Goal: Task Accomplishment & Management: Complete application form

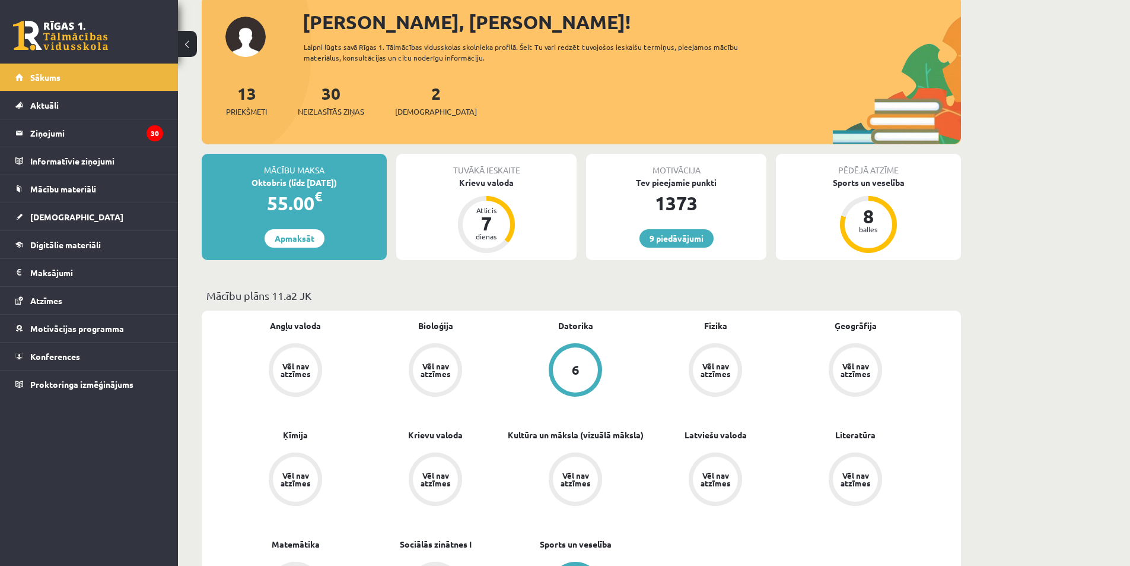
scroll to position [59, 0]
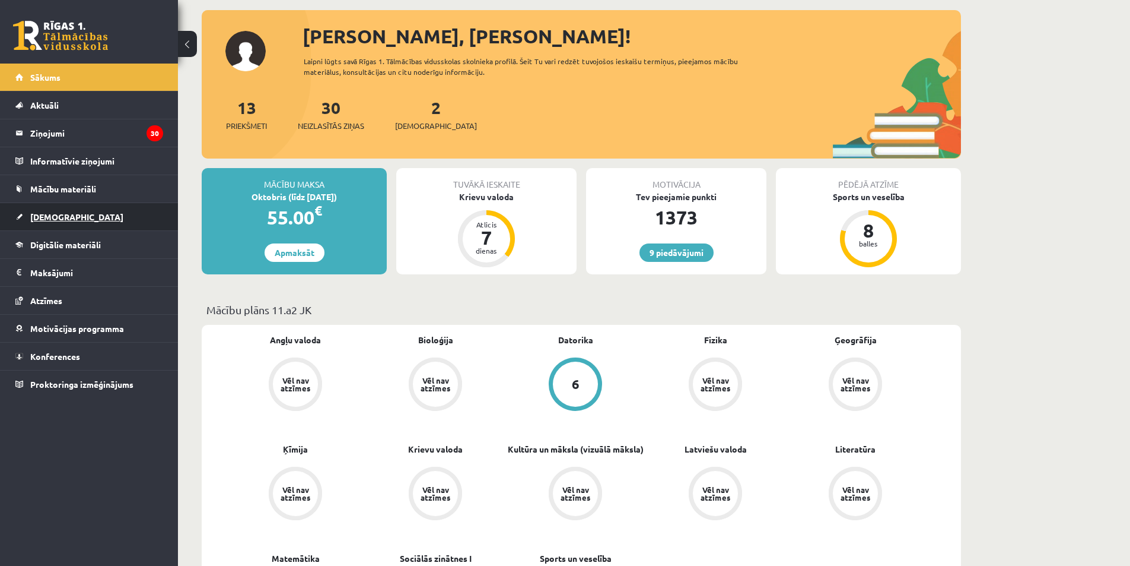
click at [107, 211] on link "[DEMOGRAPHIC_DATA]" at bounding box center [89, 216] width 148 height 27
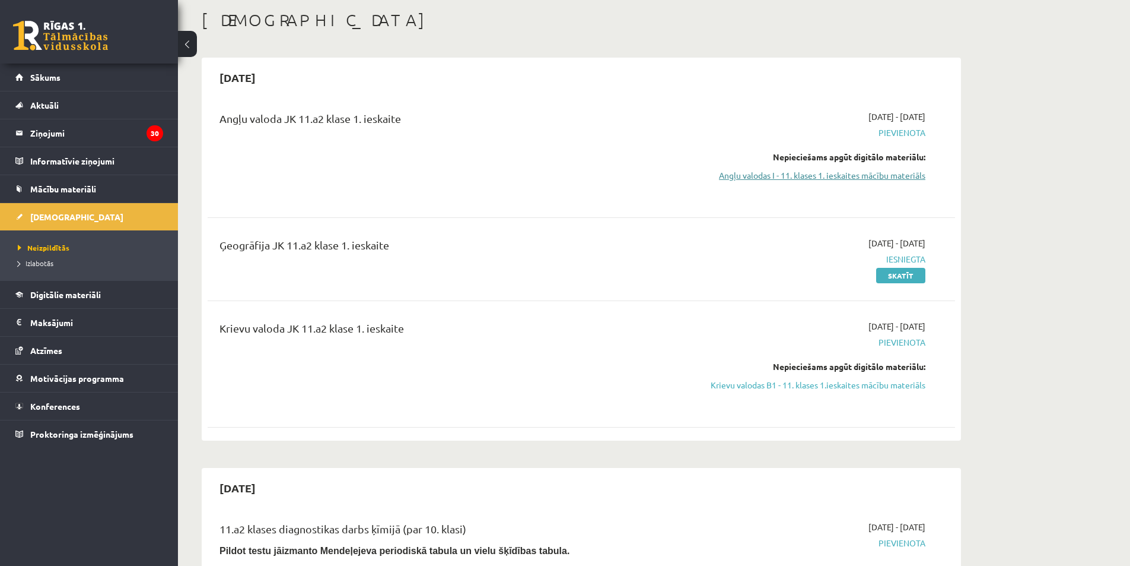
click at [781, 177] on link "Angļu valodas I - 11. klases 1. ieskaites mācību materiāls" at bounding box center [814, 175] width 224 height 12
click at [834, 181] on link "Angļu valodas I - 11. klases 1. ieskaites mācību materiāls" at bounding box center [814, 175] width 224 height 12
click at [811, 184] on div "[DATE] - [DATE] [GEOGRAPHIC_DATA] Nepieciešams apgūt digitālo materiālu: Angļu …" at bounding box center [814, 154] width 242 height 88
click at [808, 171] on link "Angļu valodas I - 11. klases 1. ieskaites mācību materiāls" at bounding box center [814, 175] width 224 height 12
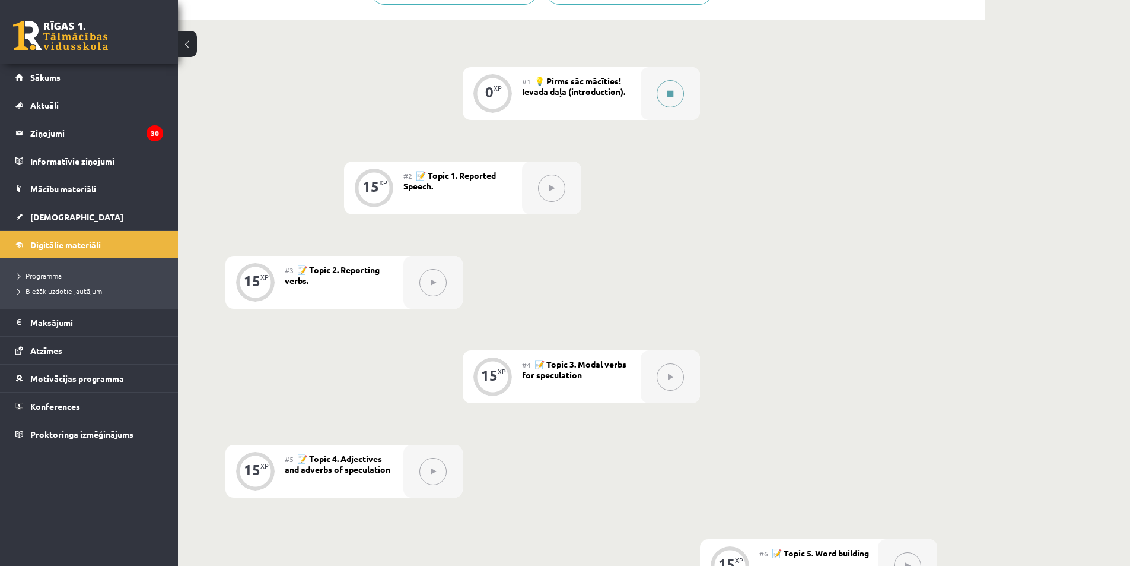
scroll to position [237, 0]
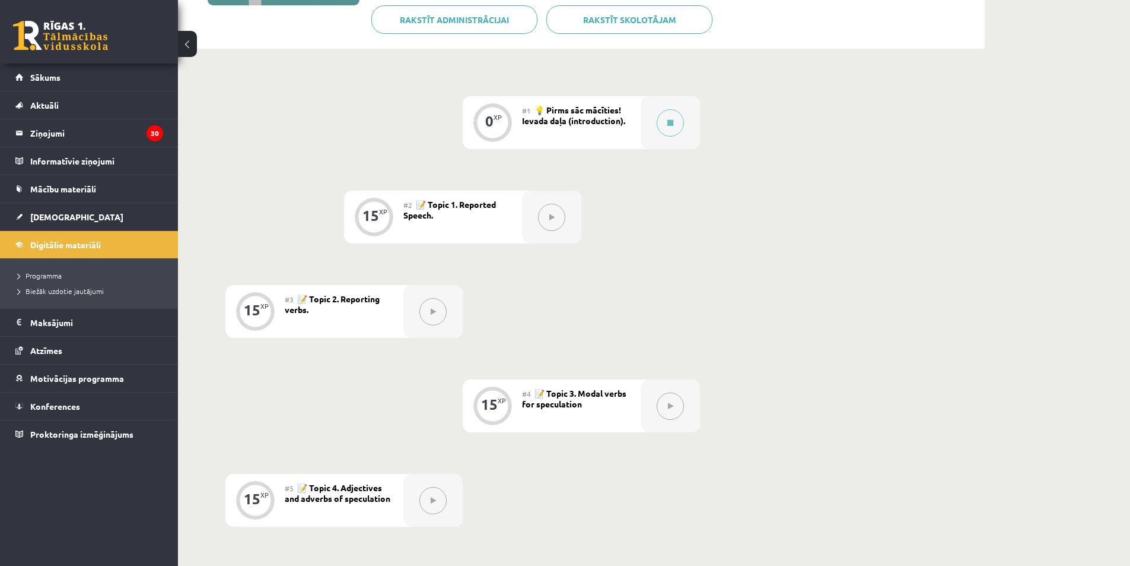
click at [557, 218] on button at bounding box center [551, 217] width 27 height 27
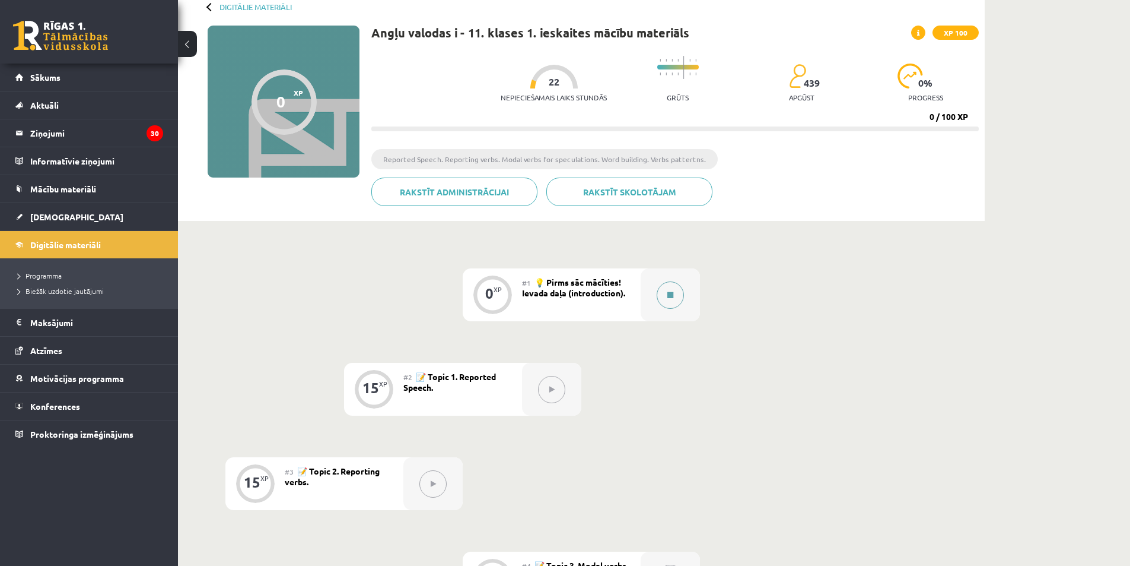
scroll to position [0, 0]
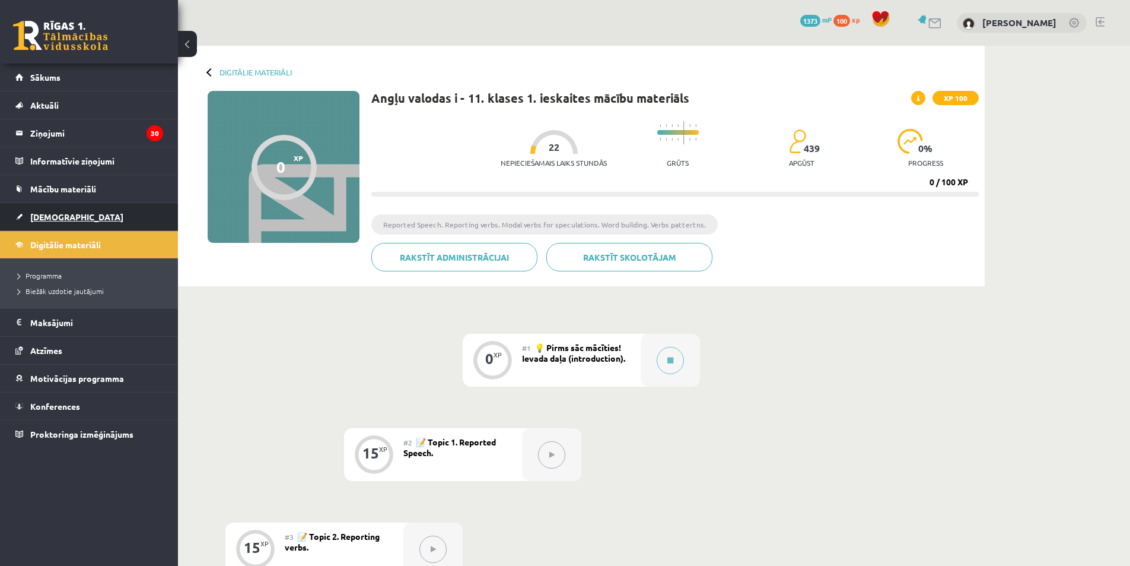
click at [62, 204] on link "[DEMOGRAPHIC_DATA]" at bounding box center [89, 216] width 148 height 27
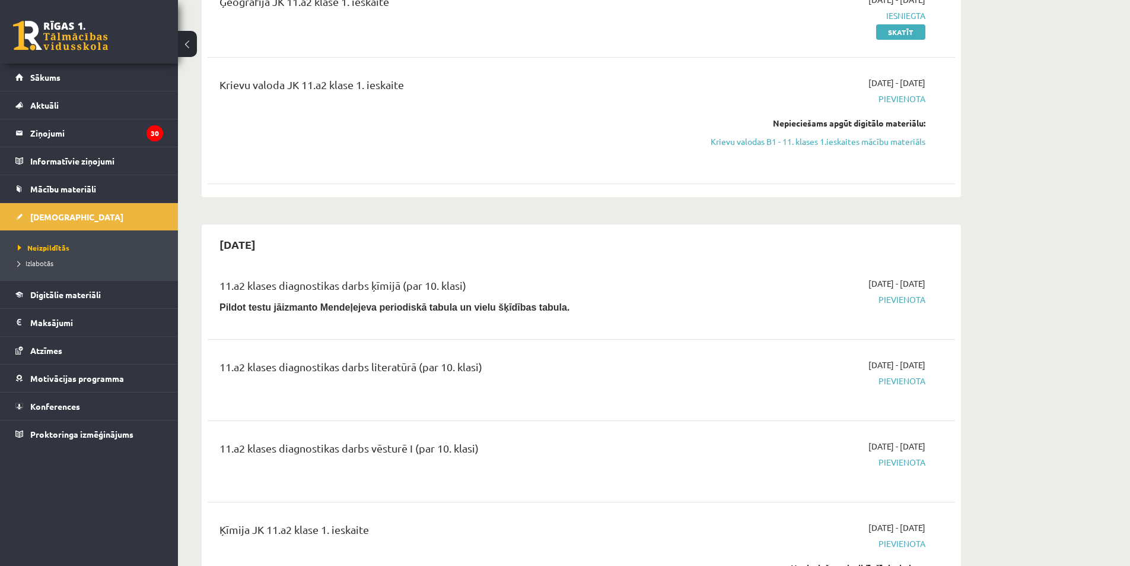
scroll to position [237, 0]
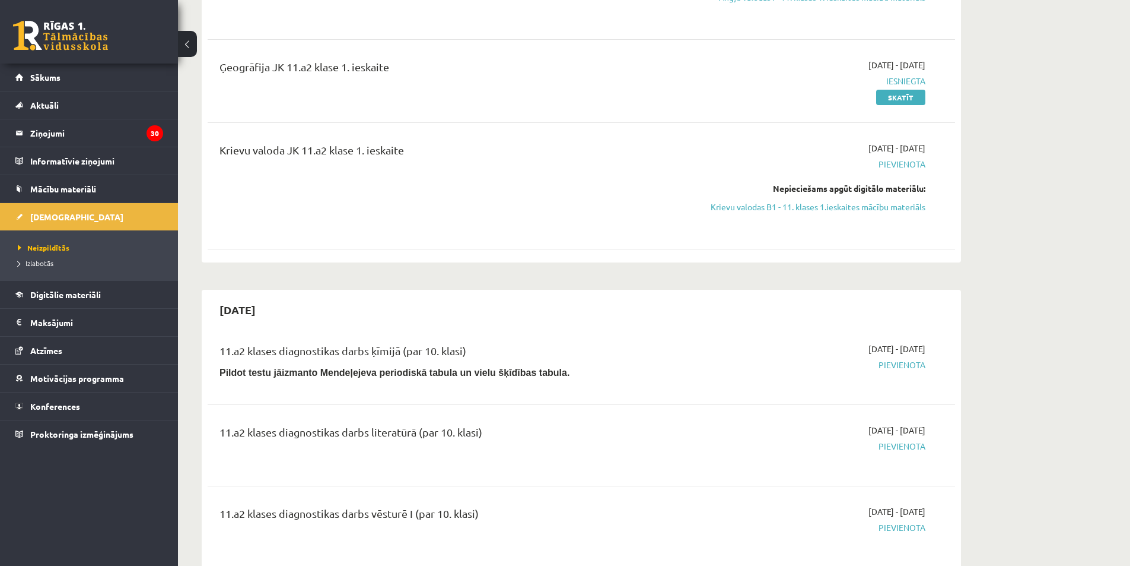
drag, startPoint x: 755, startPoint y: 220, endPoint x: 761, endPoint y: 209, distance: 12.5
click at [755, 220] on div "2025-09-01 - 2025-09-15 Pievienota Nepieciešams apgūt digitālo materiālu: Kriev…" at bounding box center [814, 186] width 242 height 88
click at [761, 209] on link "Krievu valodas B1 - 11. klases 1.ieskaites mācību materiāls" at bounding box center [814, 207] width 224 height 12
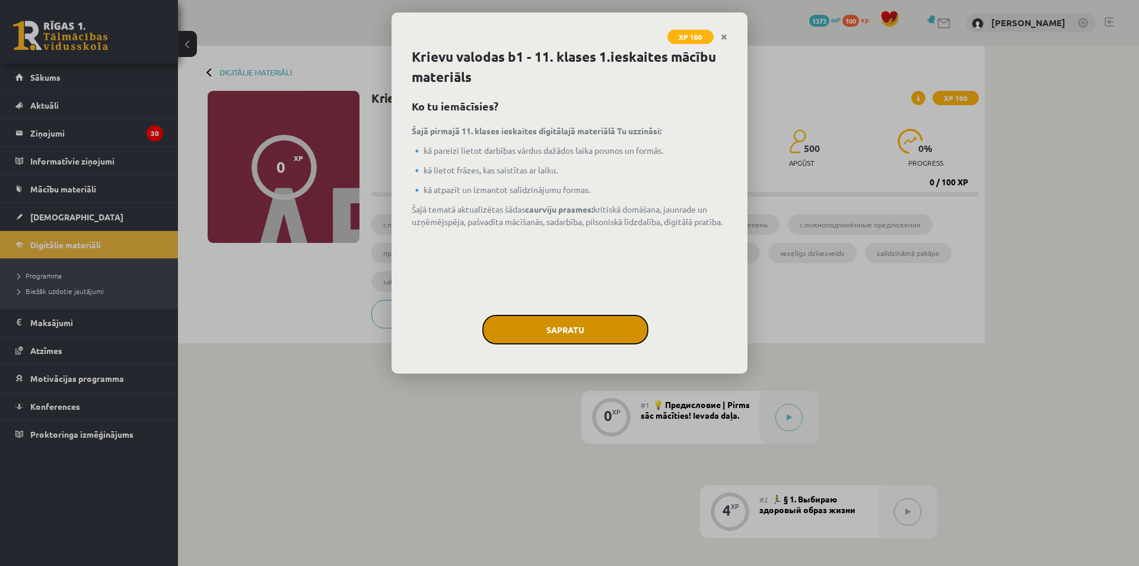
click at [572, 329] on button "Sapratu" at bounding box center [565, 330] width 166 height 30
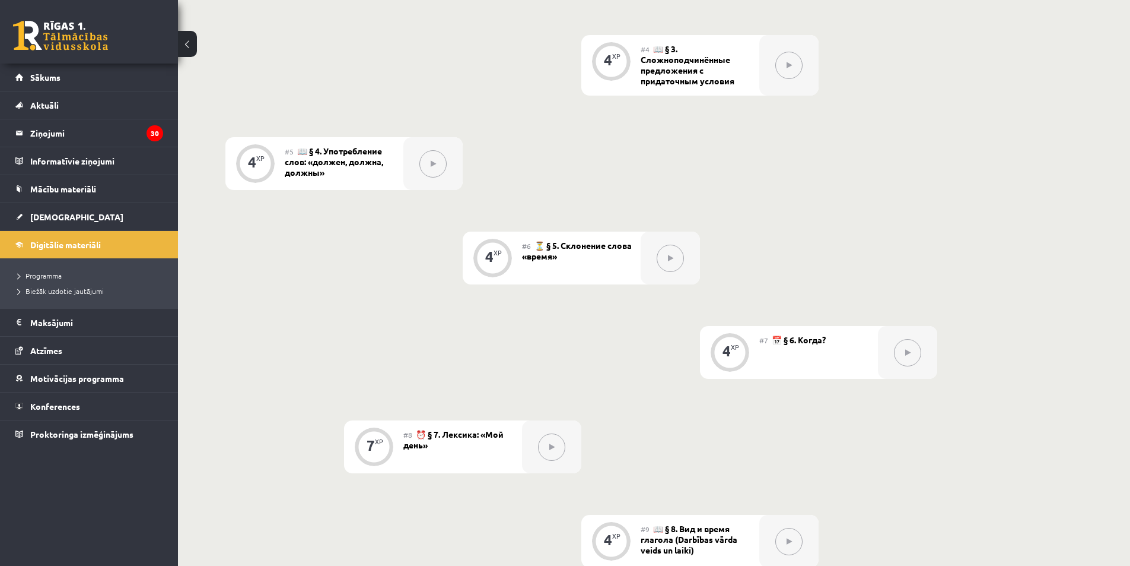
scroll to position [617, 0]
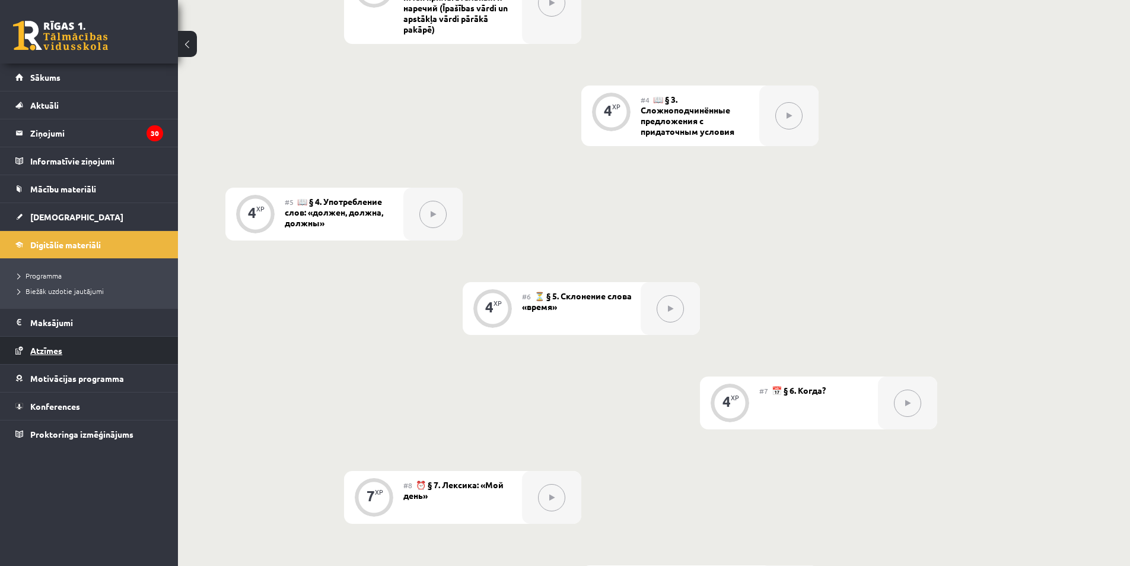
click at [82, 355] on link "Atzīmes" at bounding box center [89, 349] width 148 height 27
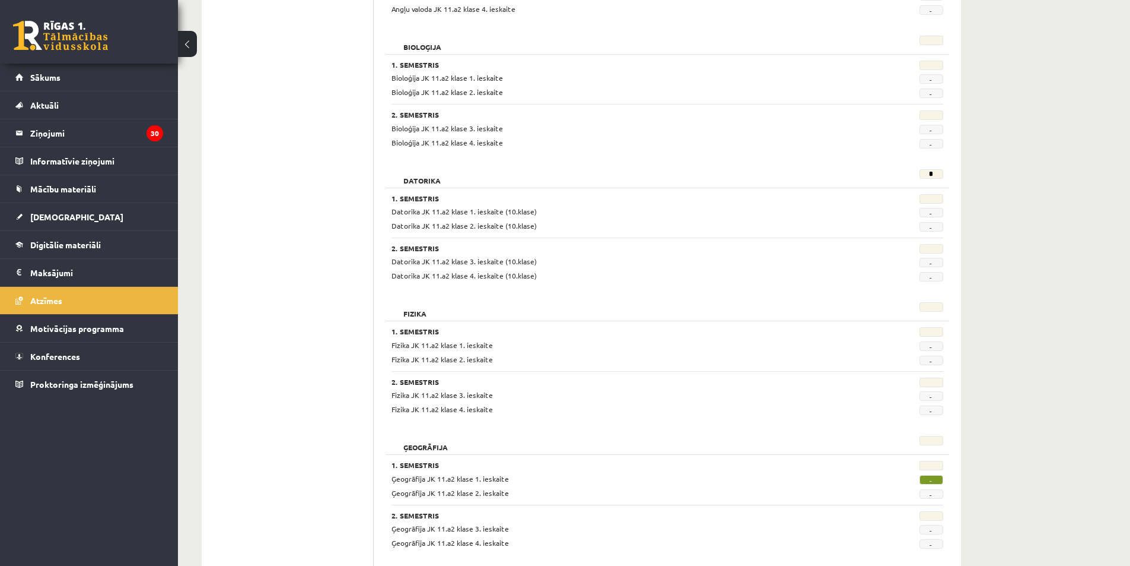
scroll to position [415, 0]
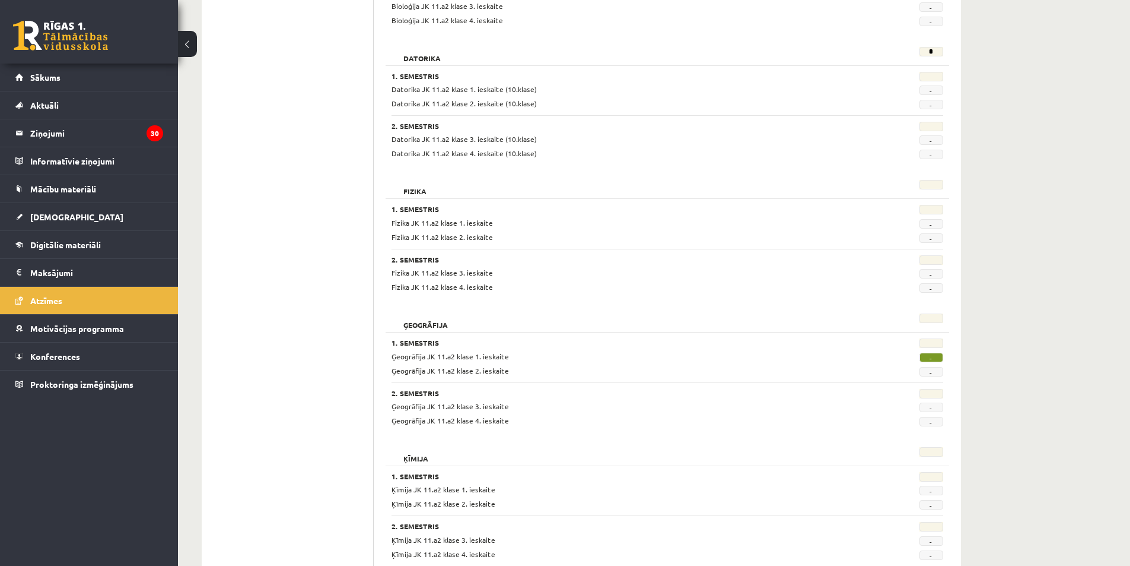
click at [929, 357] on span "-" at bounding box center [932, 356] width 24 height 9
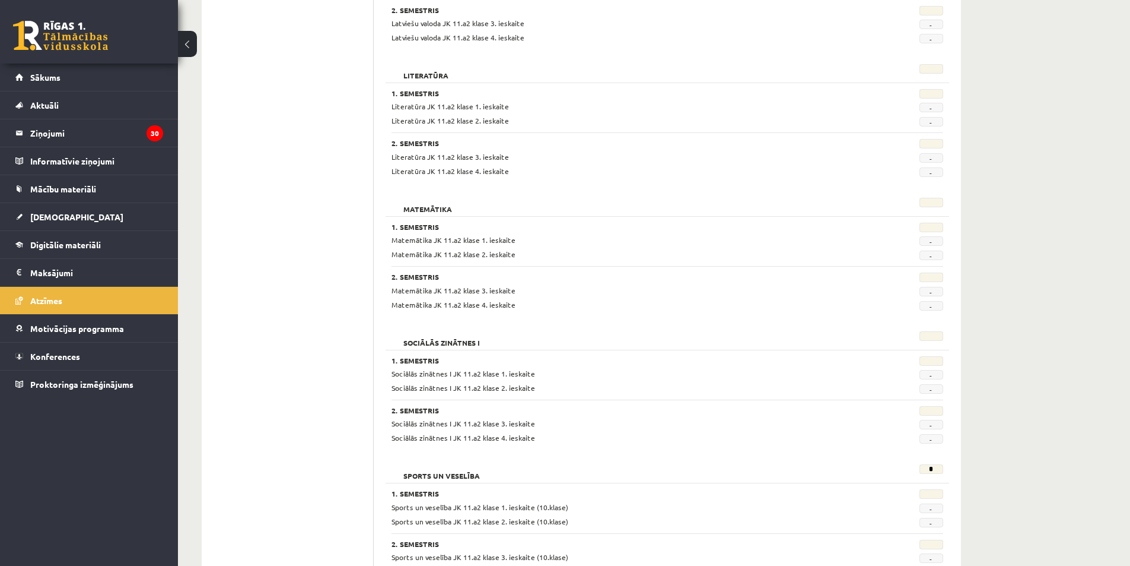
scroll to position [1393, 0]
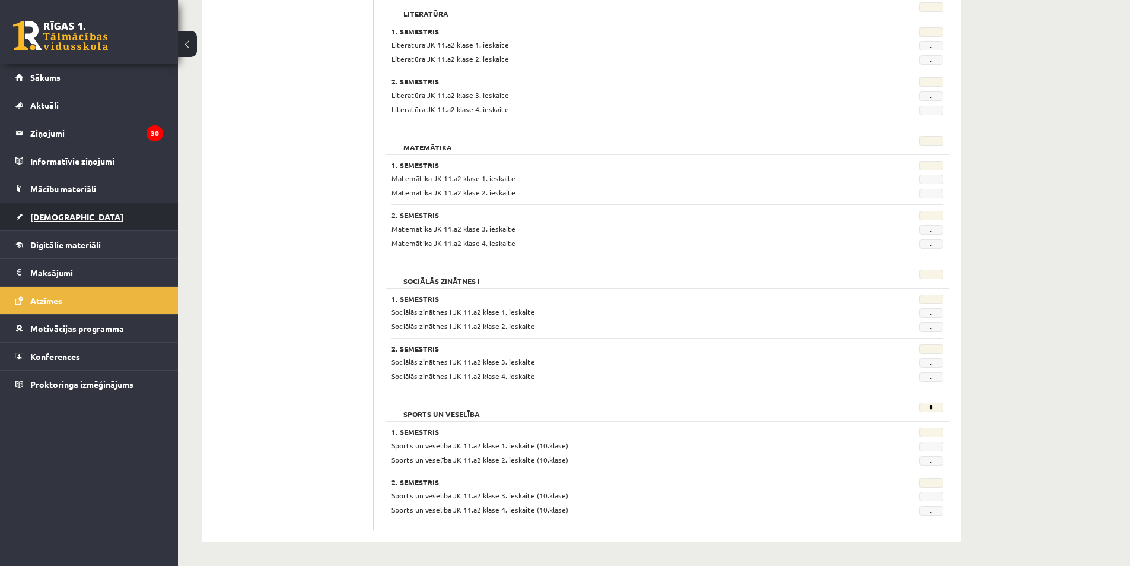
click at [114, 228] on link "[DEMOGRAPHIC_DATA]" at bounding box center [89, 216] width 148 height 27
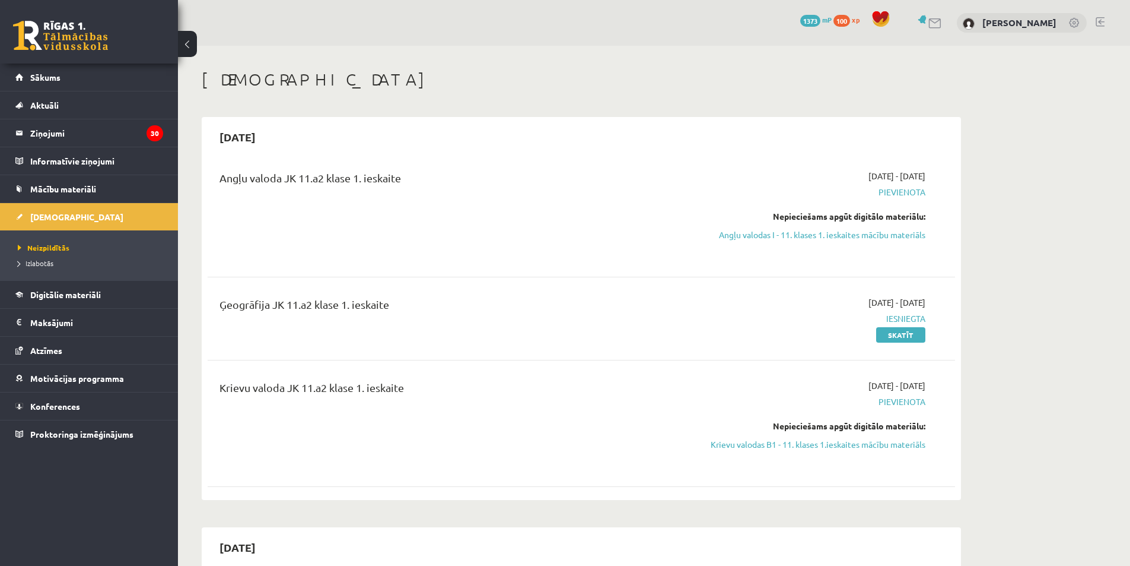
click at [780, 246] on div "[DATE] - [DATE] [GEOGRAPHIC_DATA] Nepieciešams apgūt digitālo materiālu: Angļu …" at bounding box center [814, 214] width 242 height 88
click at [764, 238] on link "Angļu valodas I - 11. klases 1. ieskaites mācību materiāls" at bounding box center [814, 234] width 224 height 12
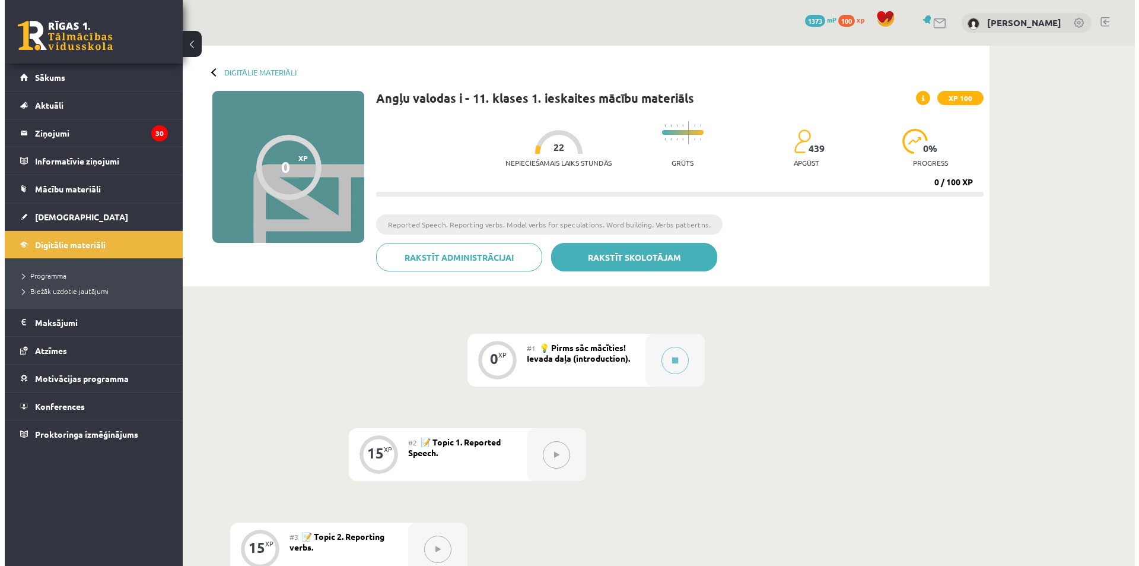
scroll to position [59, 0]
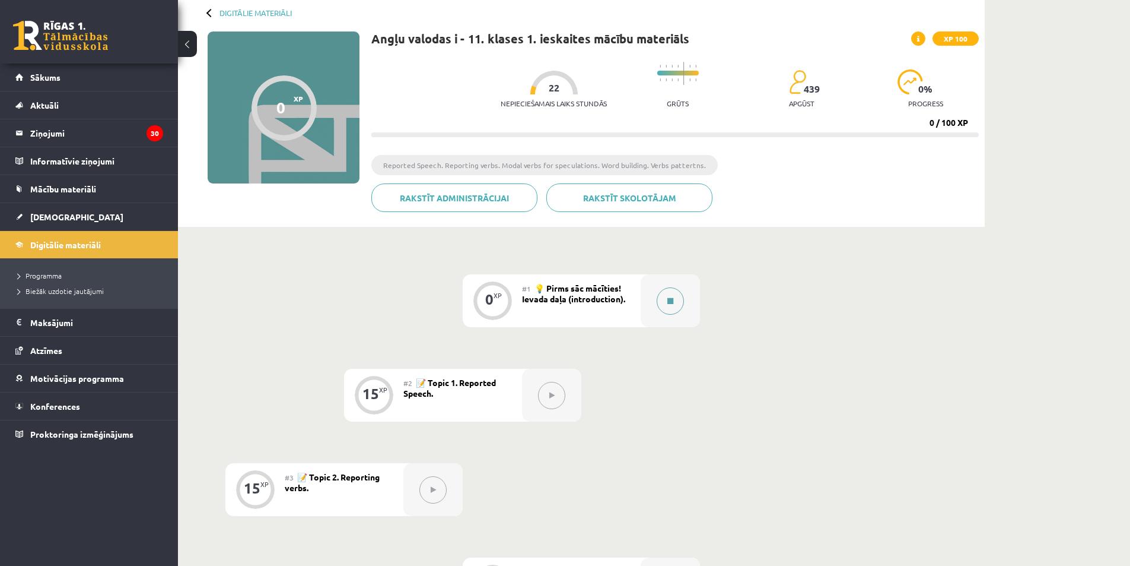
click at [671, 304] on icon at bounding box center [671, 300] width 6 height 7
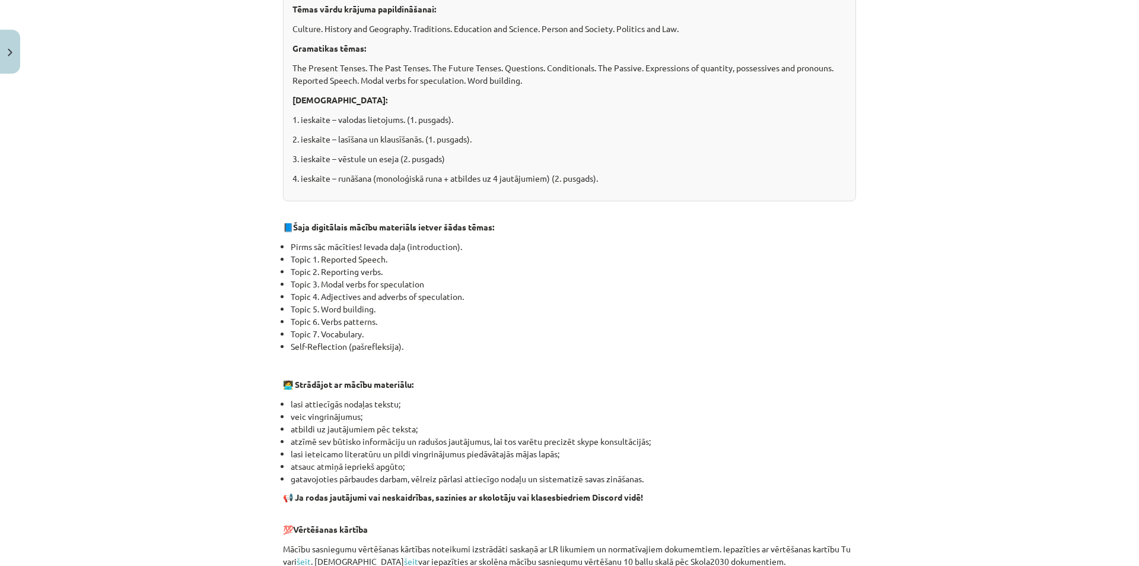
scroll to position [623, 0]
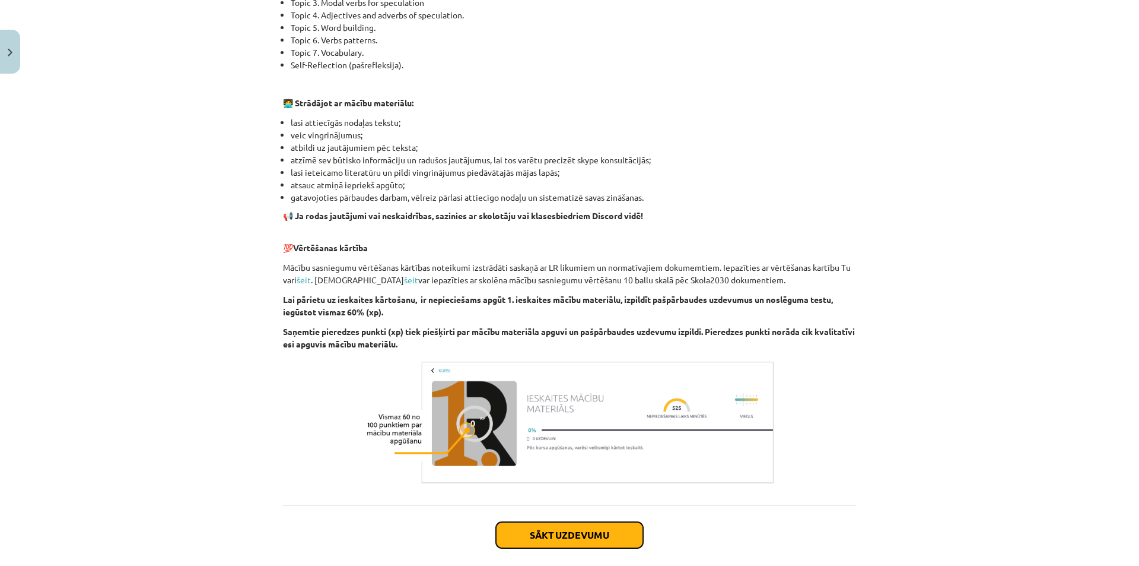
click at [567, 536] on button "Sākt uzdevumu" at bounding box center [569, 535] width 147 height 26
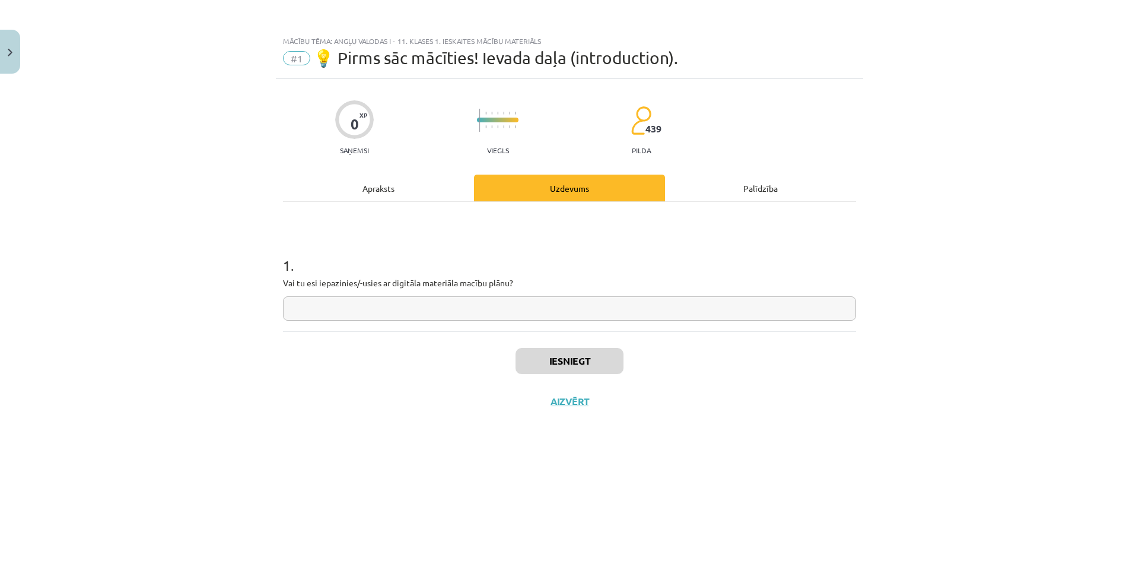
click at [440, 310] on input "text" at bounding box center [569, 308] width 573 height 24
type input "**"
click at [553, 363] on button "Iesniegt" at bounding box center [570, 361] width 108 height 26
click at [583, 405] on button "Nākamā nodarbība" at bounding box center [570, 408] width 116 height 27
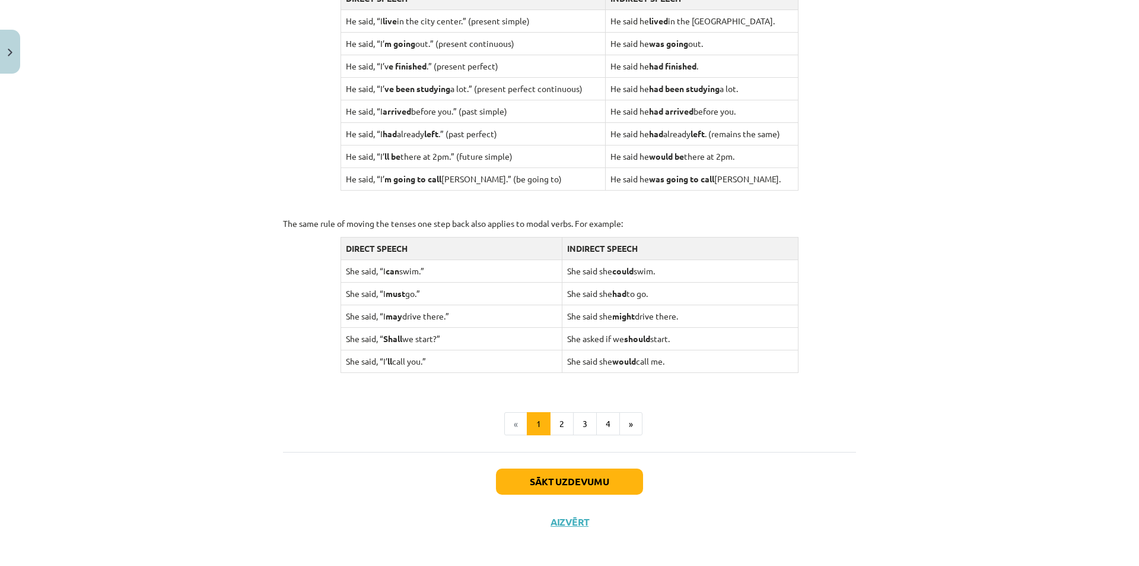
scroll to position [1033, 0]
click at [574, 468] on button "Sākt uzdevumu" at bounding box center [569, 481] width 147 height 26
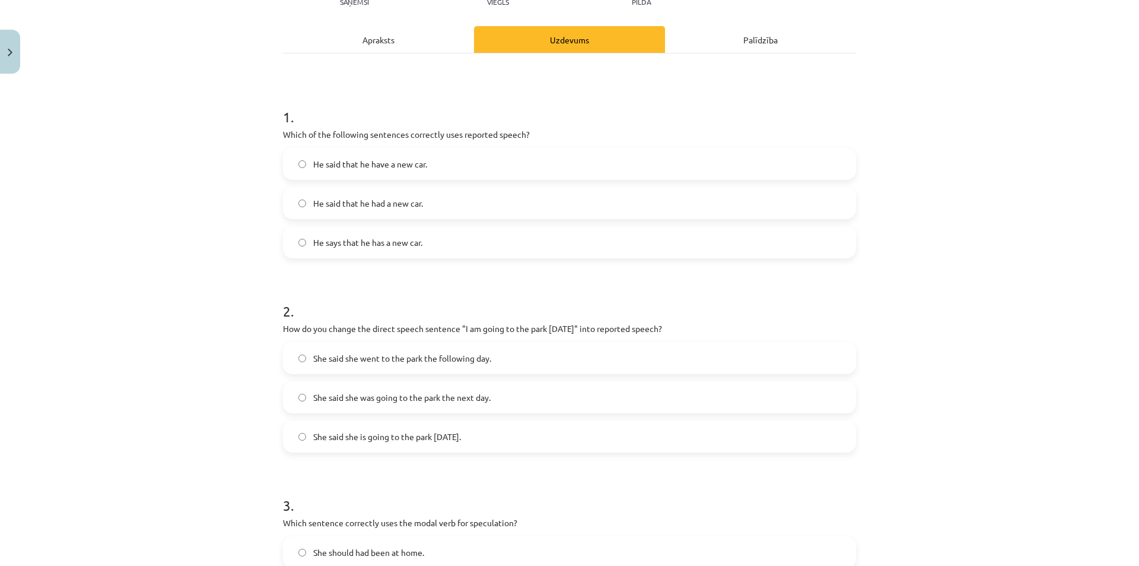
scroll to position [89, 0]
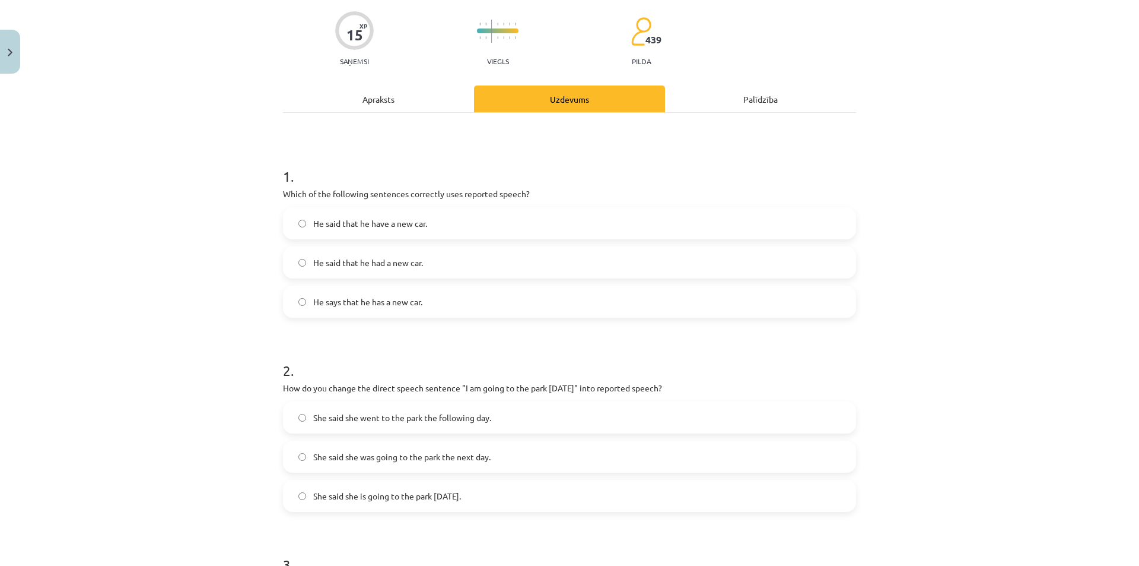
click at [391, 306] on span "He says that he has a new car." at bounding box center [367, 302] width 109 height 12
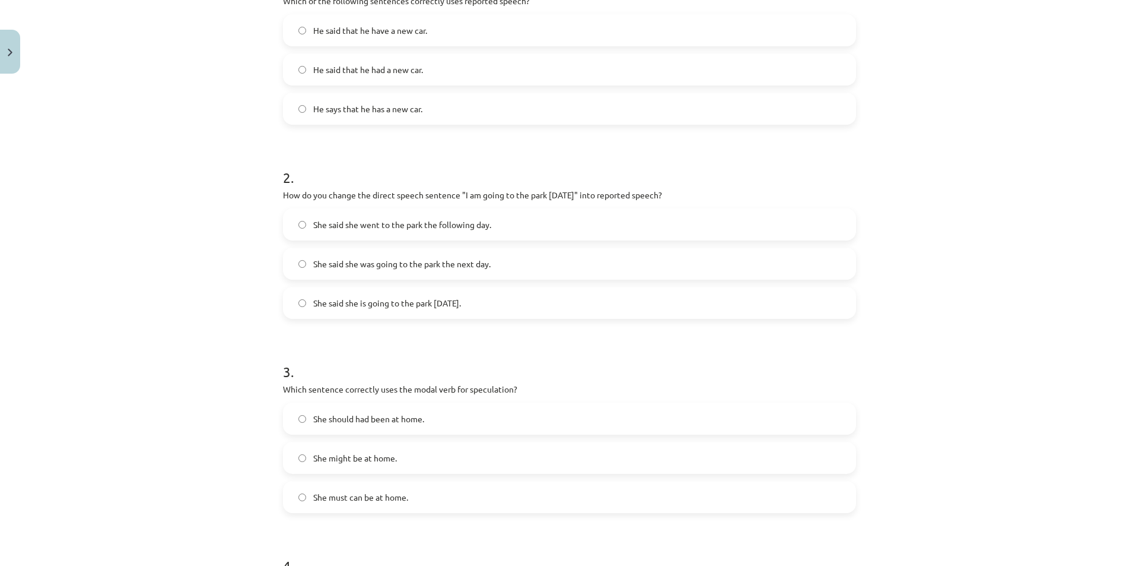
scroll to position [326, 0]
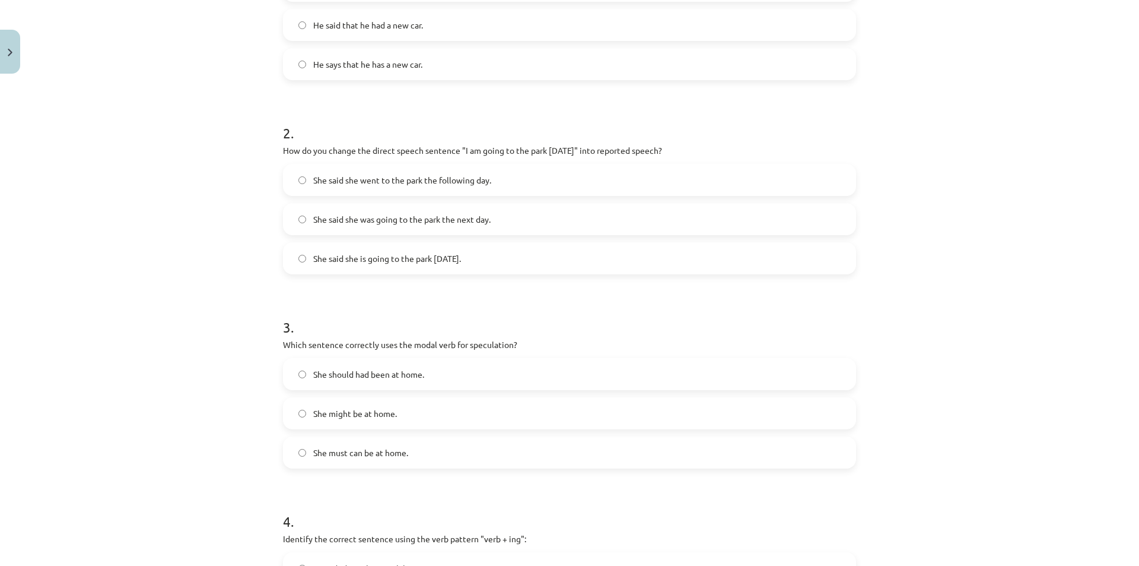
click at [449, 226] on label "She said she was going to the park the next day." at bounding box center [569, 219] width 571 height 30
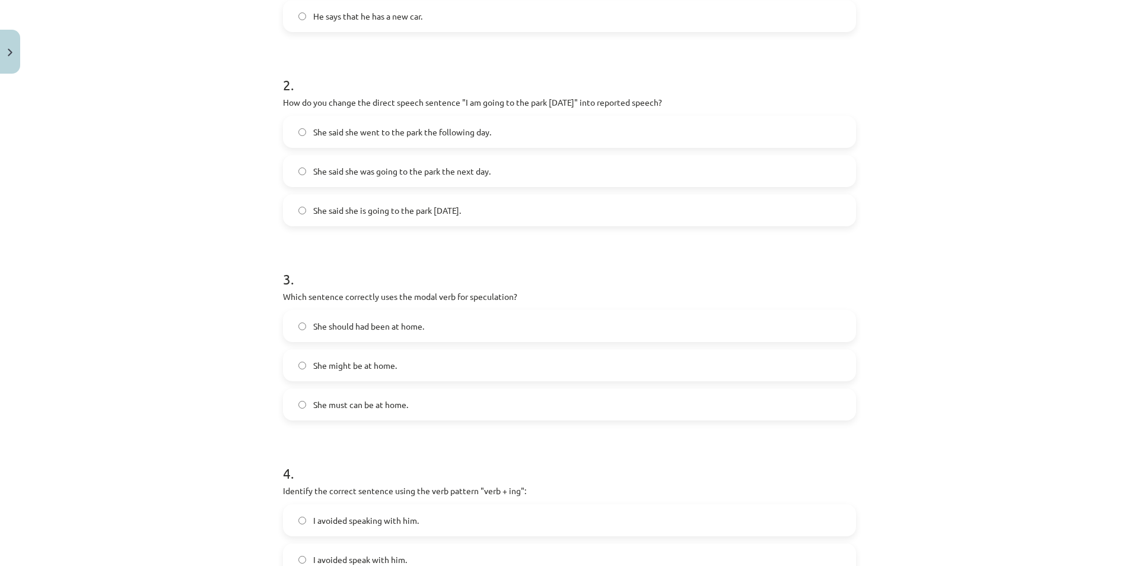
scroll to position [386, 0]
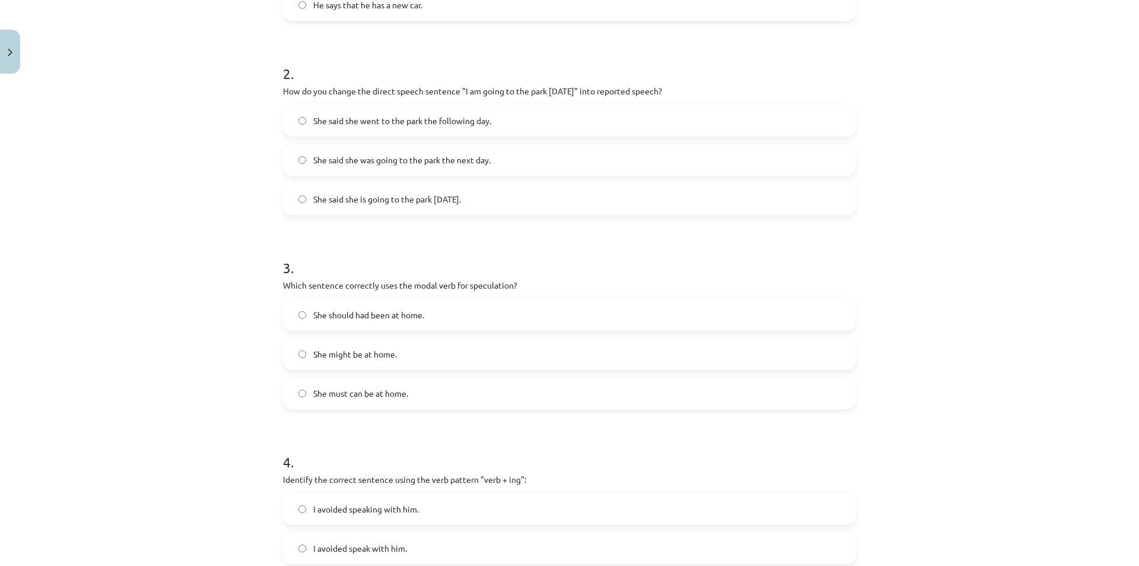
click at [441, 122] on span "She said she went to the park the following day." at bounding box center [402, 121] width 178 height 12
click at [455, 193] on span "She said she is going to the park [DATE]." at bounding box center [387, 199] width 148 height 12
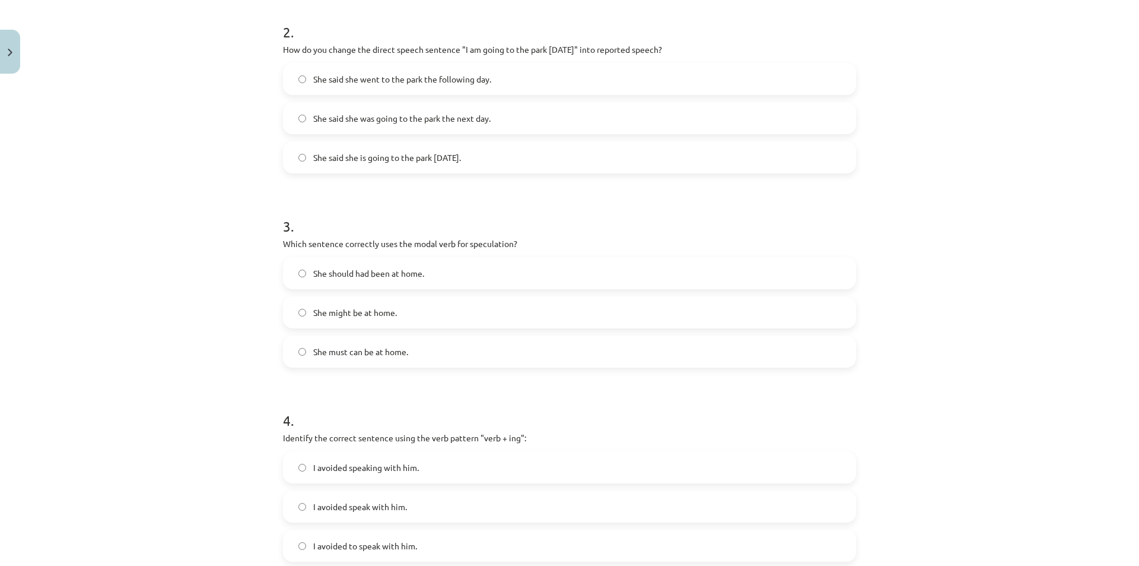
scroll to position [415, 0]
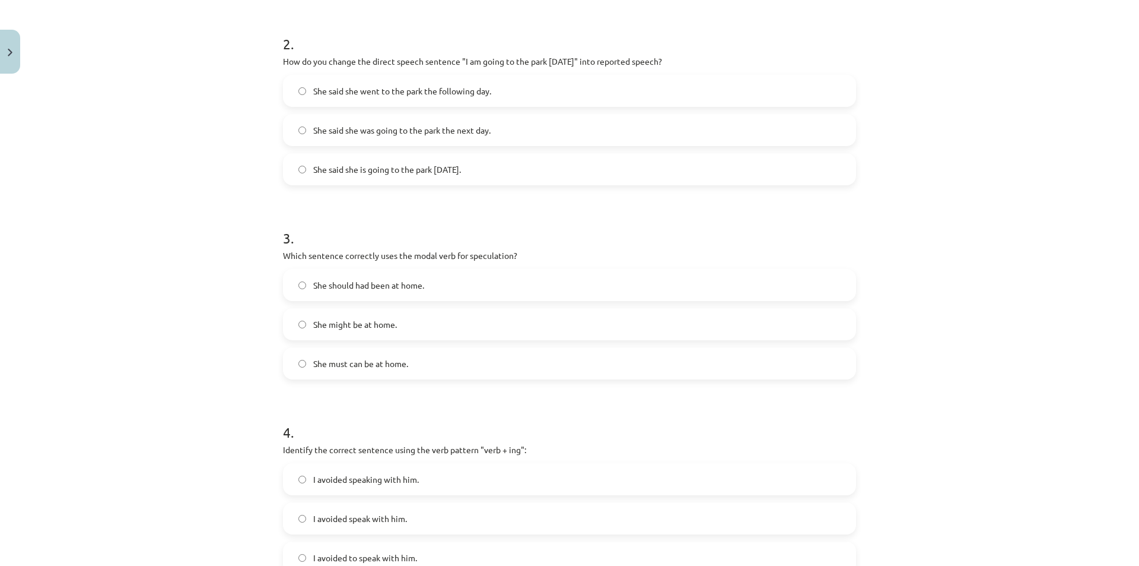
click at [455, 289] on label "She should had been at home." at bounding box center [569, 285] width 571 height 30
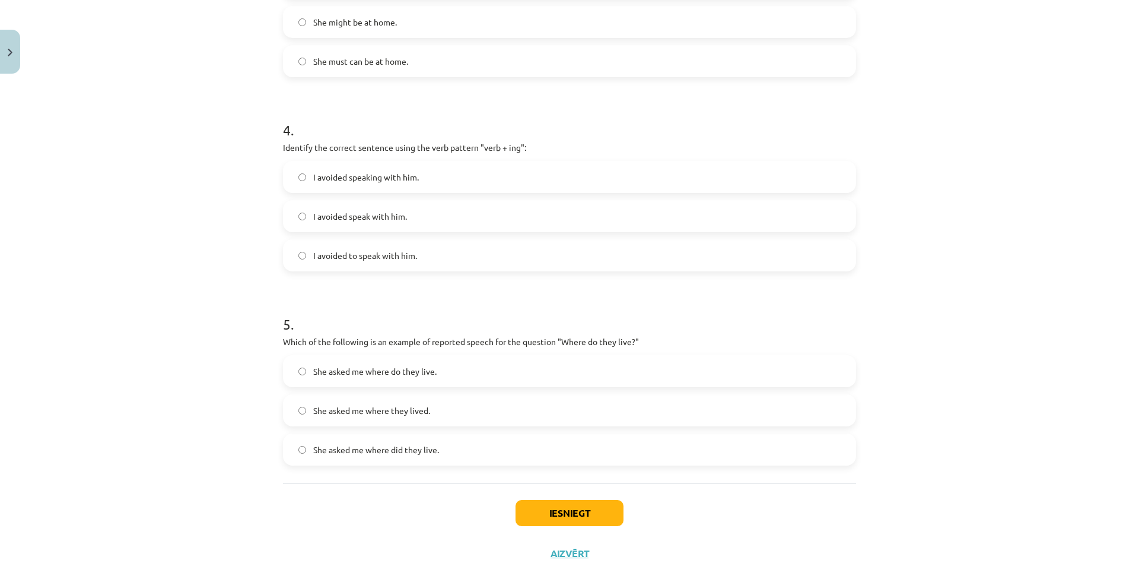
scroll to position [695, 0]
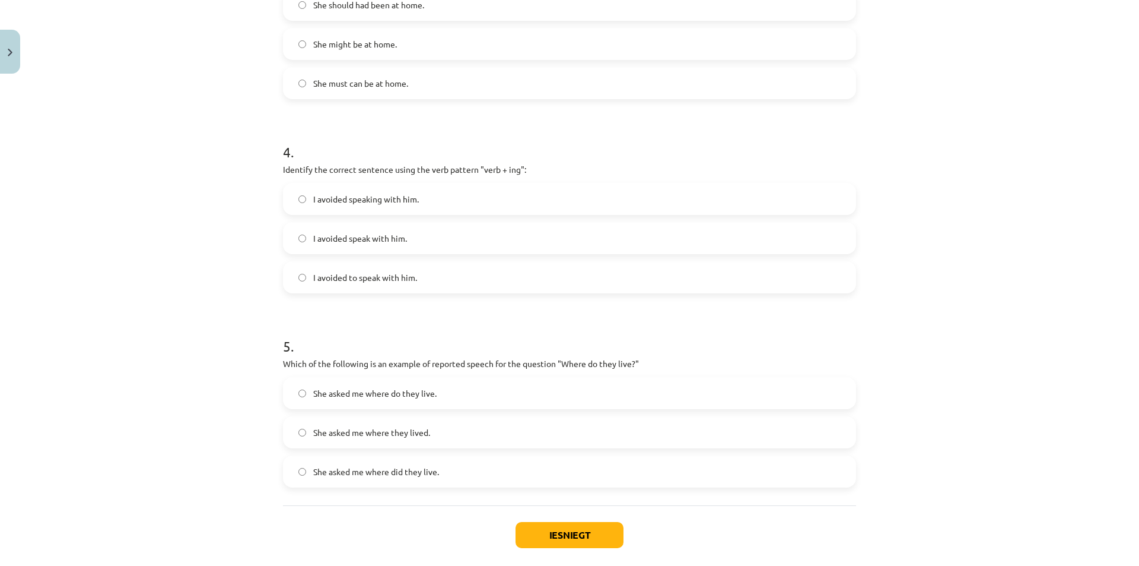
click at [391, 208] on label "I avoided speaking with him." at bounding box center [569, 199] width 571 height 30
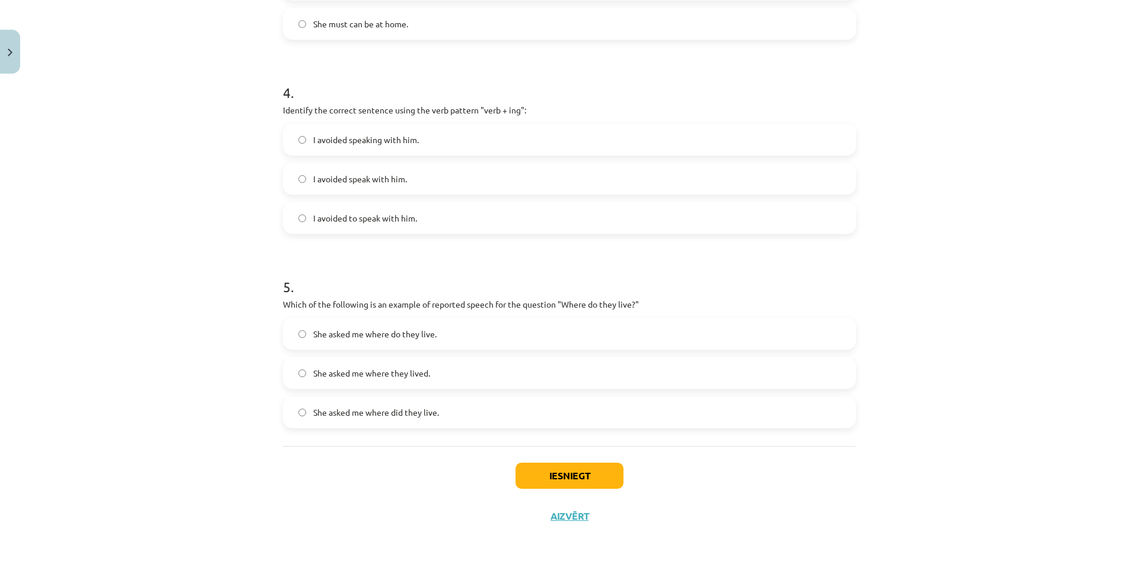
click at [385, 414] on span "She asked me where did they live." at bounding box center [376, 412] width 126 height 12
click at [475, 334] on label "She asked me where do they live." at bounding box center [569, 334] width 571 height 30
click at [554, 479] on button "Iesniegt" at bounding box center [570, 475] width 108 height 26
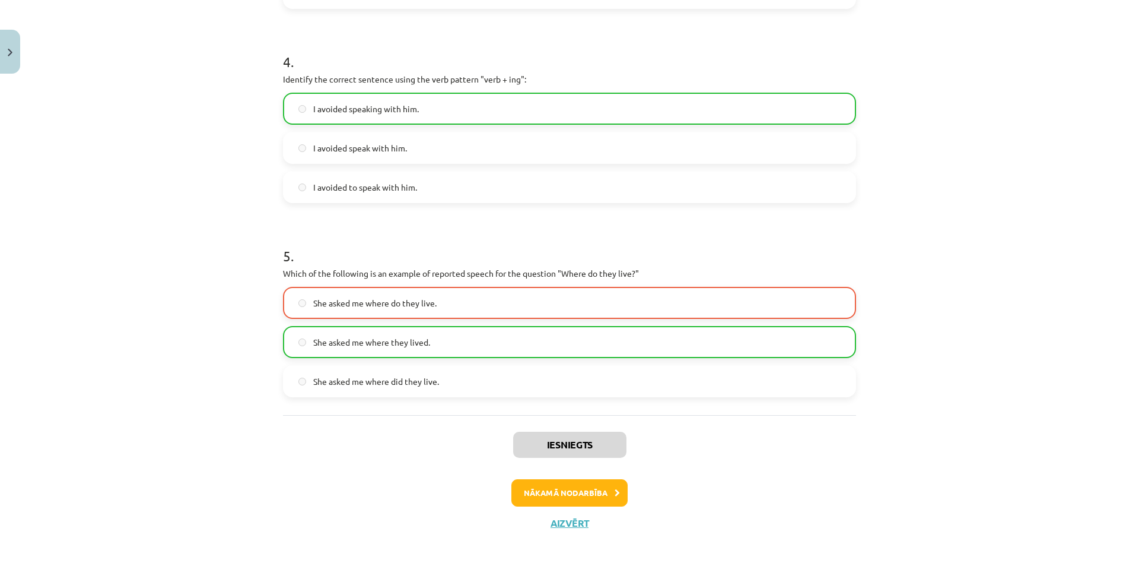
scroll to position [792, 0]
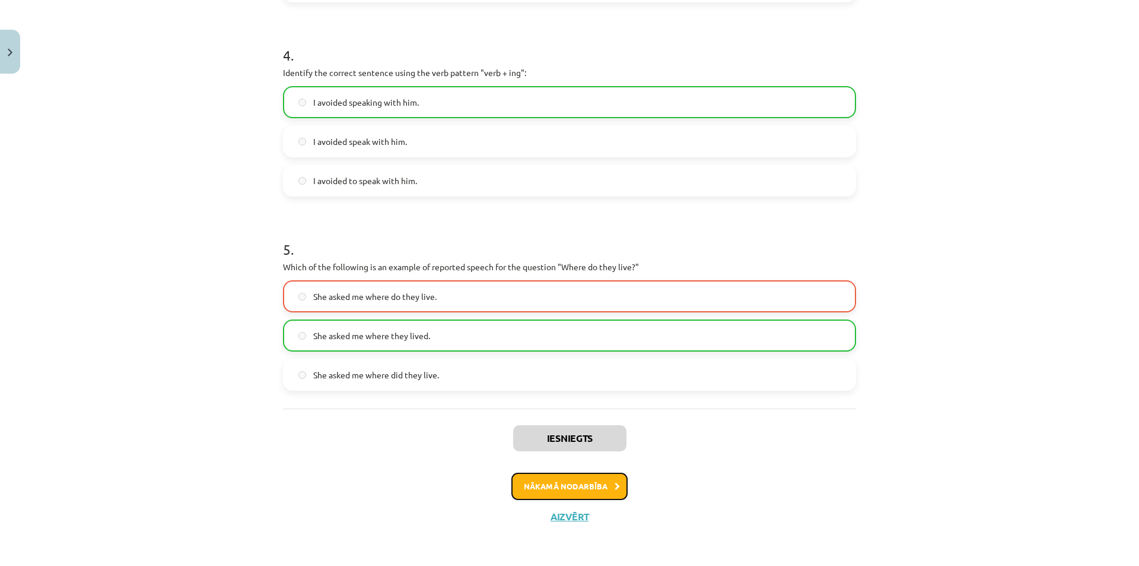
click at [570, 490] on button "Nākamā nodarbība" at bounding box center [570, 485] width 116 height 27
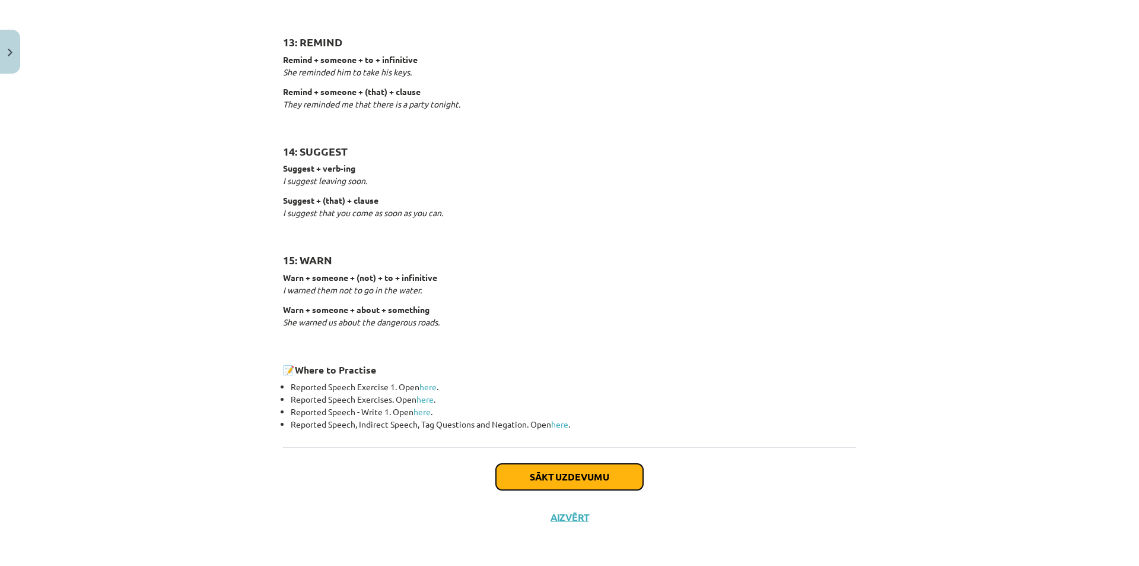
click at [547, 466] on button "Sākt uzdevumu" at bounding box center [569, 476] width 147 height 26
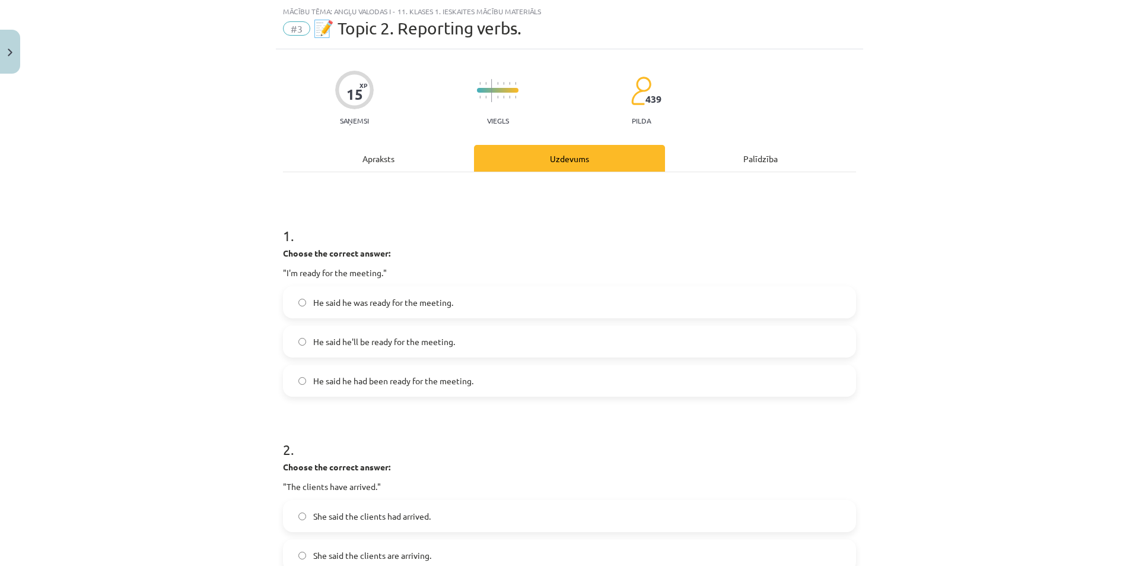
scroll to position [89, 0]
